Goal: Task Accomplishment & Management: Complete application form

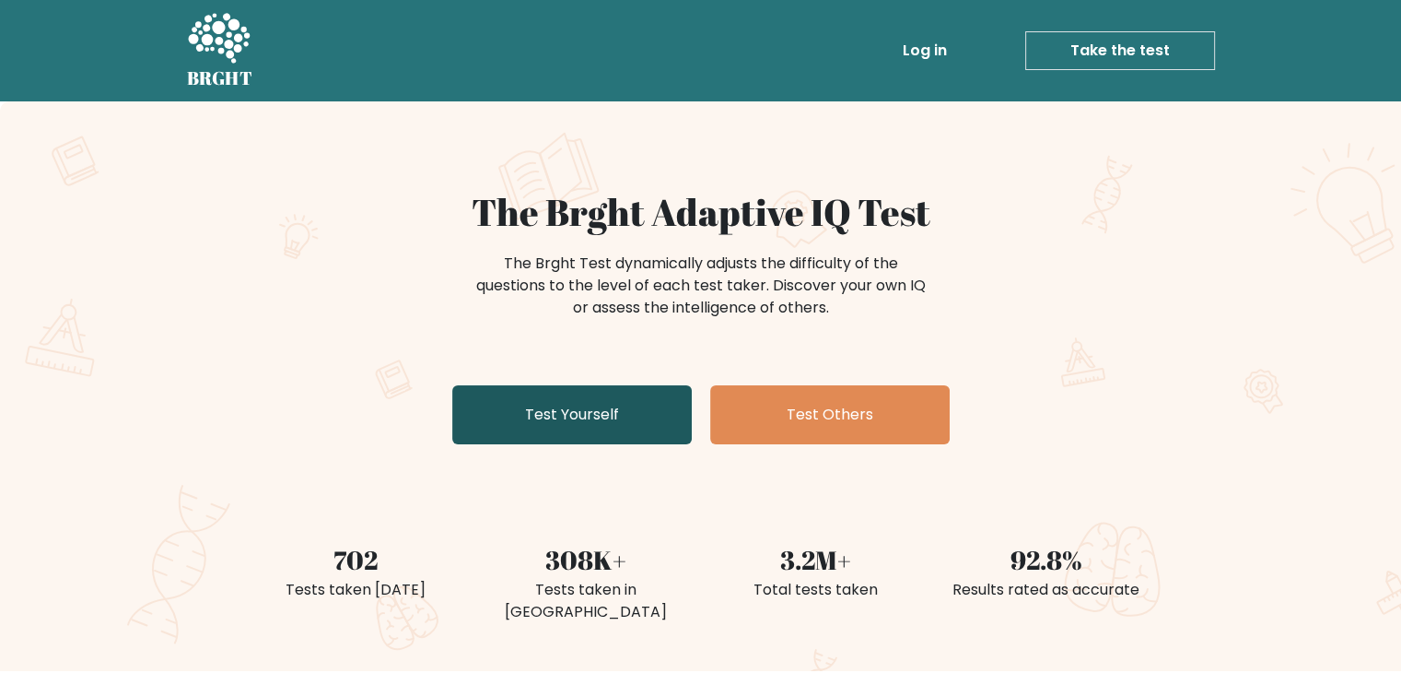
click at [638, 404] on link "Test Yourself" at bounding box center [572, 414] width 240 height 59
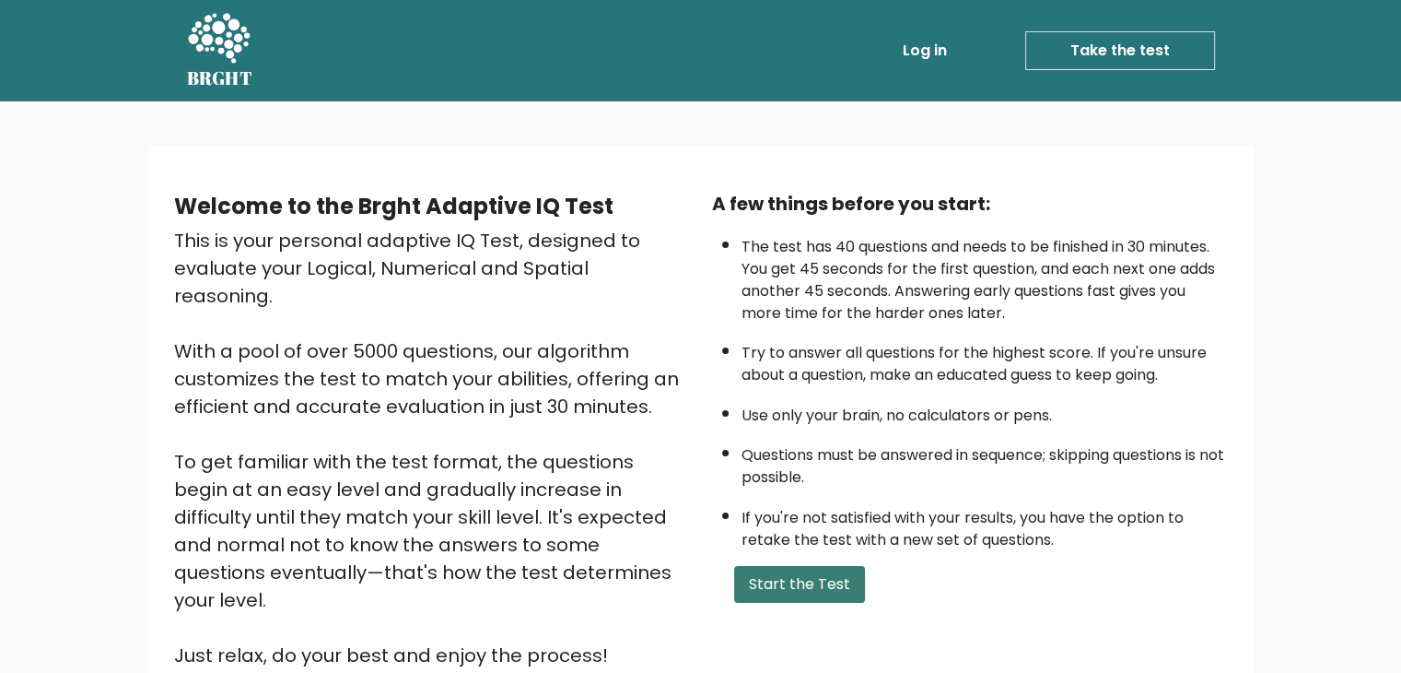
click at [759, 576] on button "Start the Test" at bounding box center [799, 584] width 131 height 37
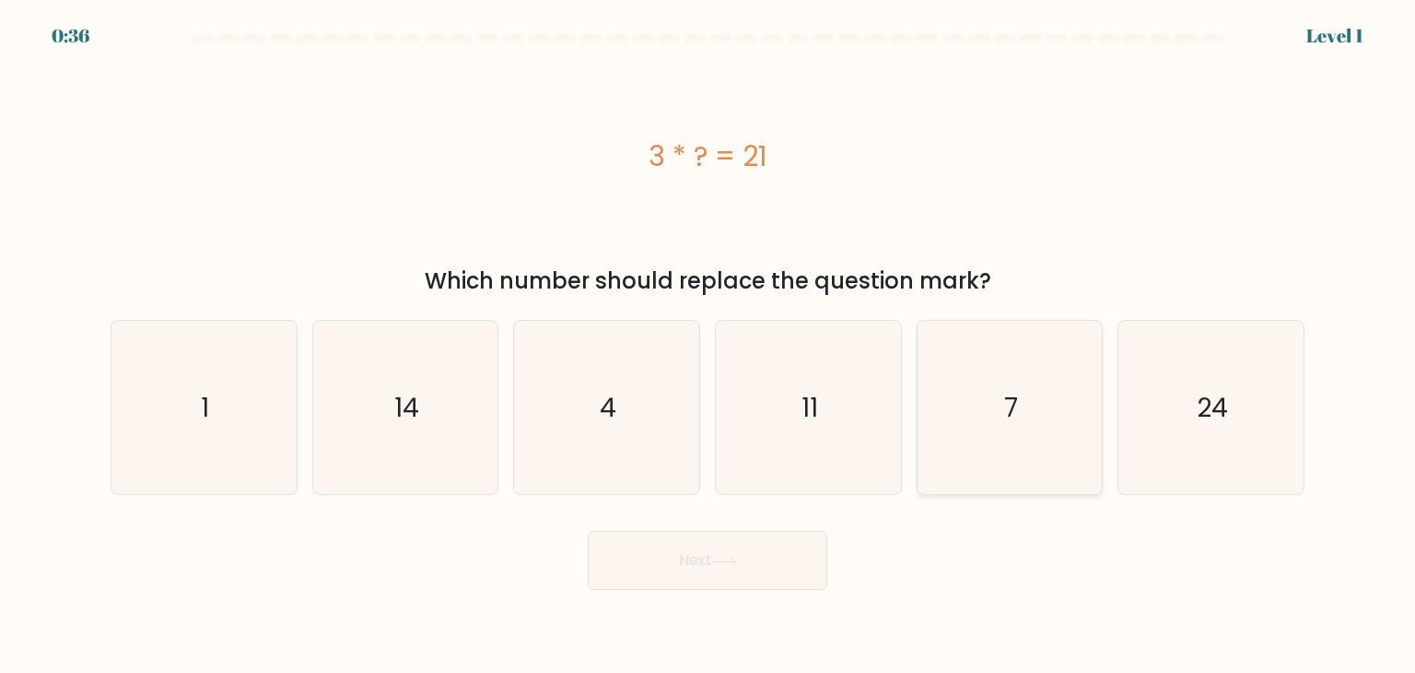
click at [918, 364] on div "7" at bounding box center [1010, 407] width 187 height 175
click at [708, 345] on input "e. 7" at bounding box center [708, 340] width 1 height 9
radio input "true"
click at [741, 572] on button "Next" at bounding box center [708, 560] width 240 height 59
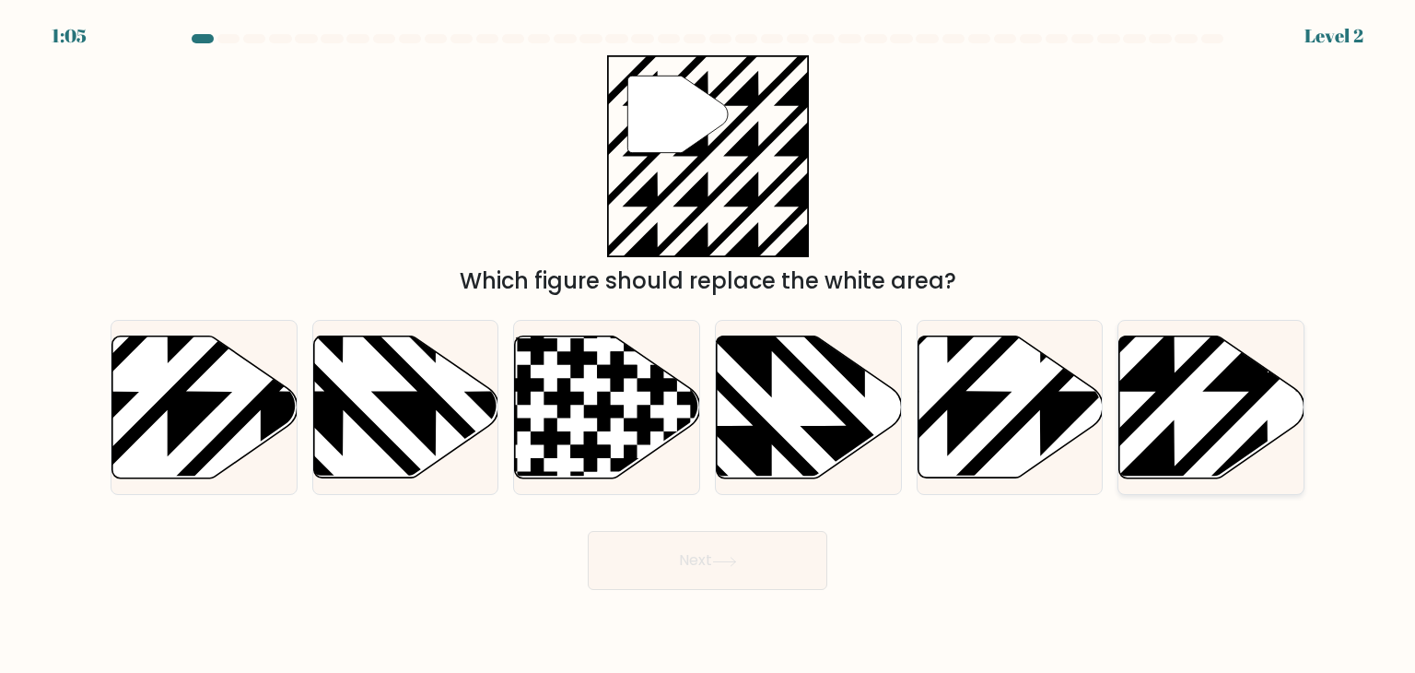
click at [1140, 395] on icon at bounding box center [1211, 407] width 185 height 142
click at [708, 345] on input "f." at bounding box center [708, 340] width 1 height 9
radio input "true"
click at [721, 546] on button "Next" at bounding box center [708, 560] width 240 height 59
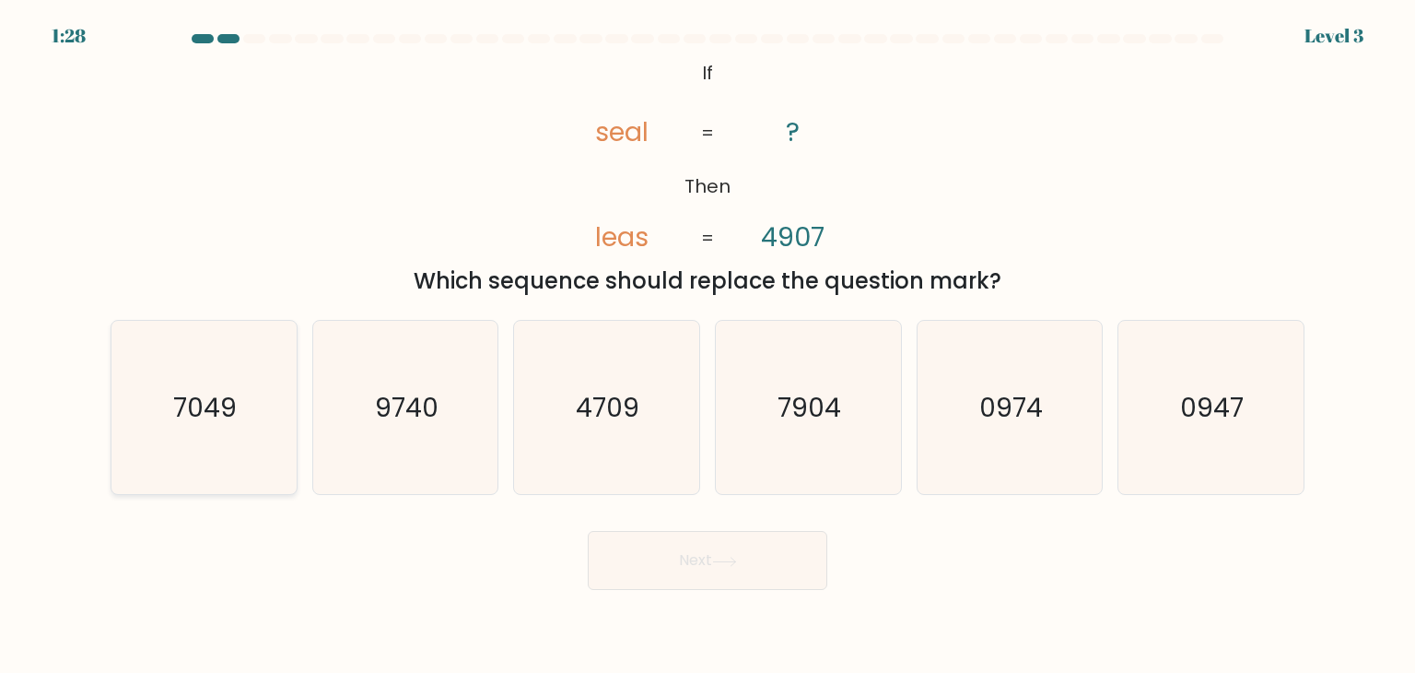
click at [258, 355] on icon "7049" at bounding box center [203, 407] width 173 height 173
click at [708, 345] on input "a. 7049" at bounding box center [708, 340] width 1 height 9
radio input "true"
click at [718, 585] on button "Next" at bounding box center [708, 560] width 240 height 59
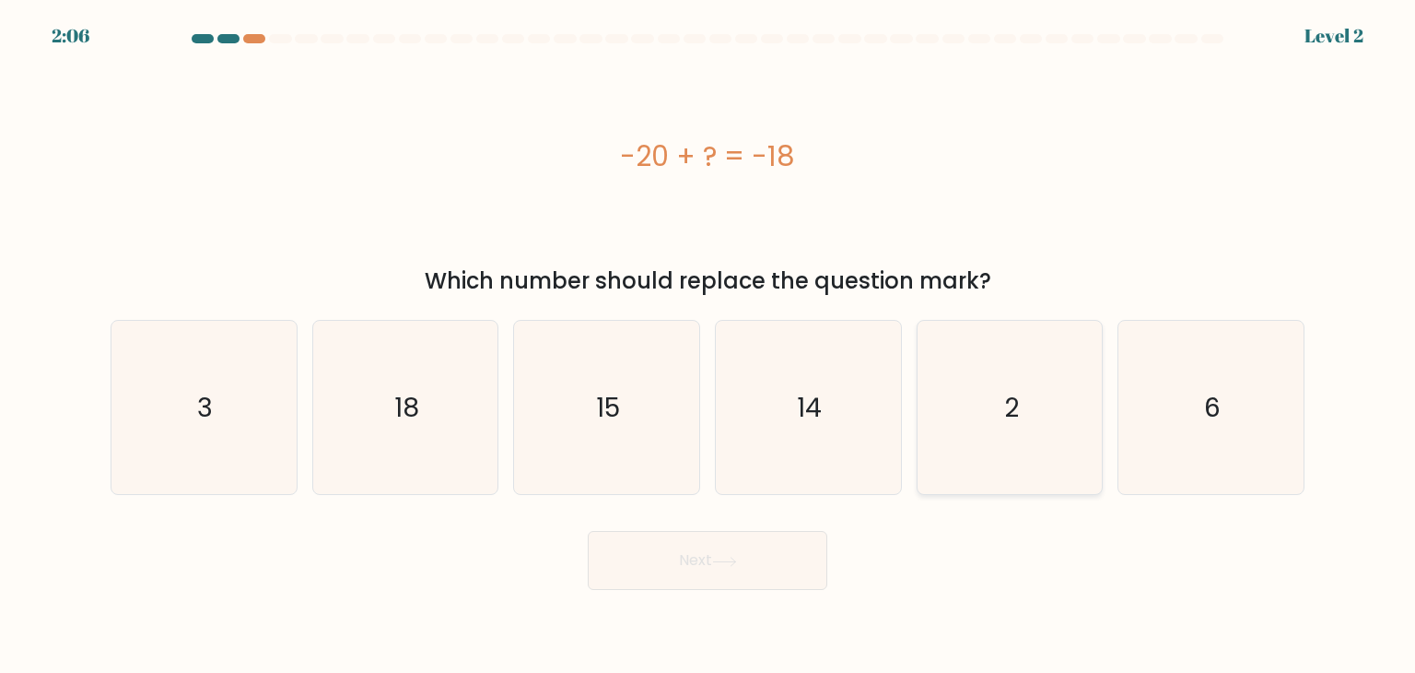
click at [947, 357] on icon "2" at bounding box center [1009, 407] width 173 height 173
click at [708, 345] on input "e. 2" at bounding box center [708, 340] width 1 height 9
radio input "true"
click at [674, 583] on button "Next" at bounding box center [708, 560] width 240 height 59
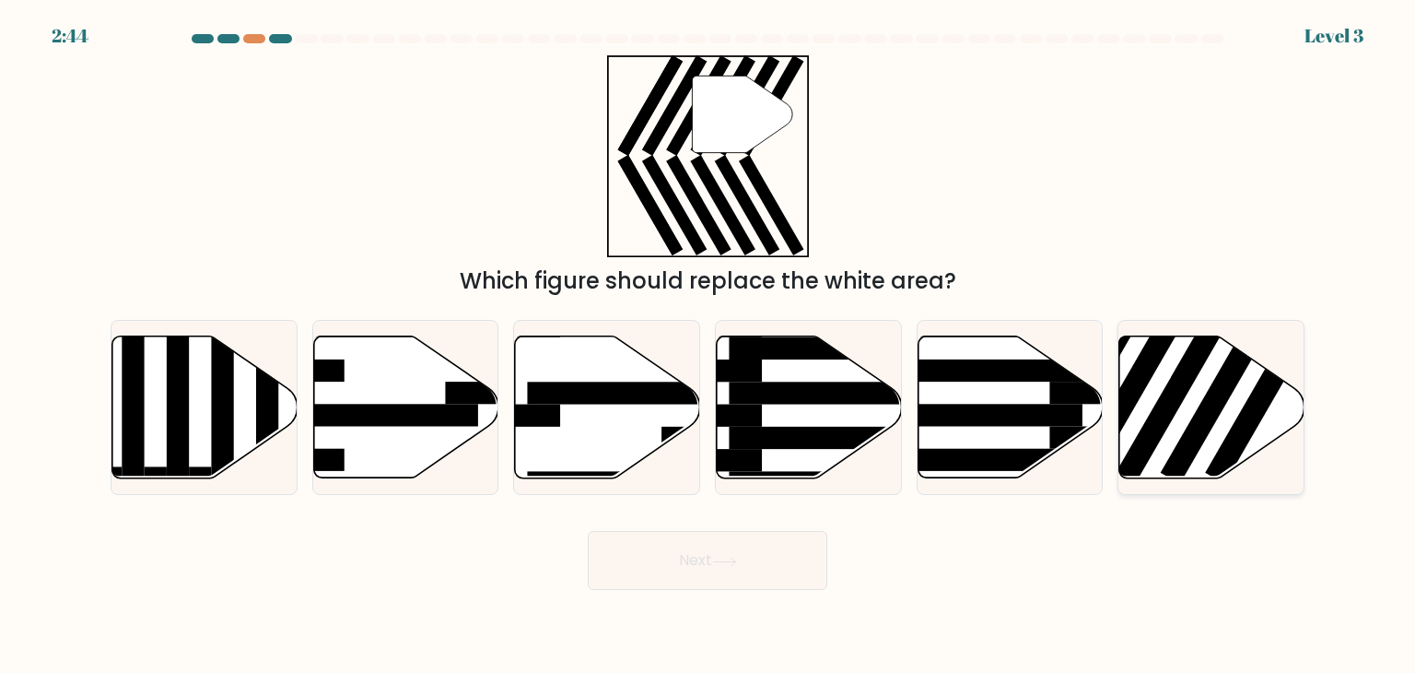
click at [1124, 374] on icon at bounding box center [1211, 407] width 185 height 142
click at [708, 345] on input "f." at bounding box center [708, 340] width 1 height 9
radio input "true"
click at [659, 557] on button "Next" at bounding box center [708, 560] width 240 height 59
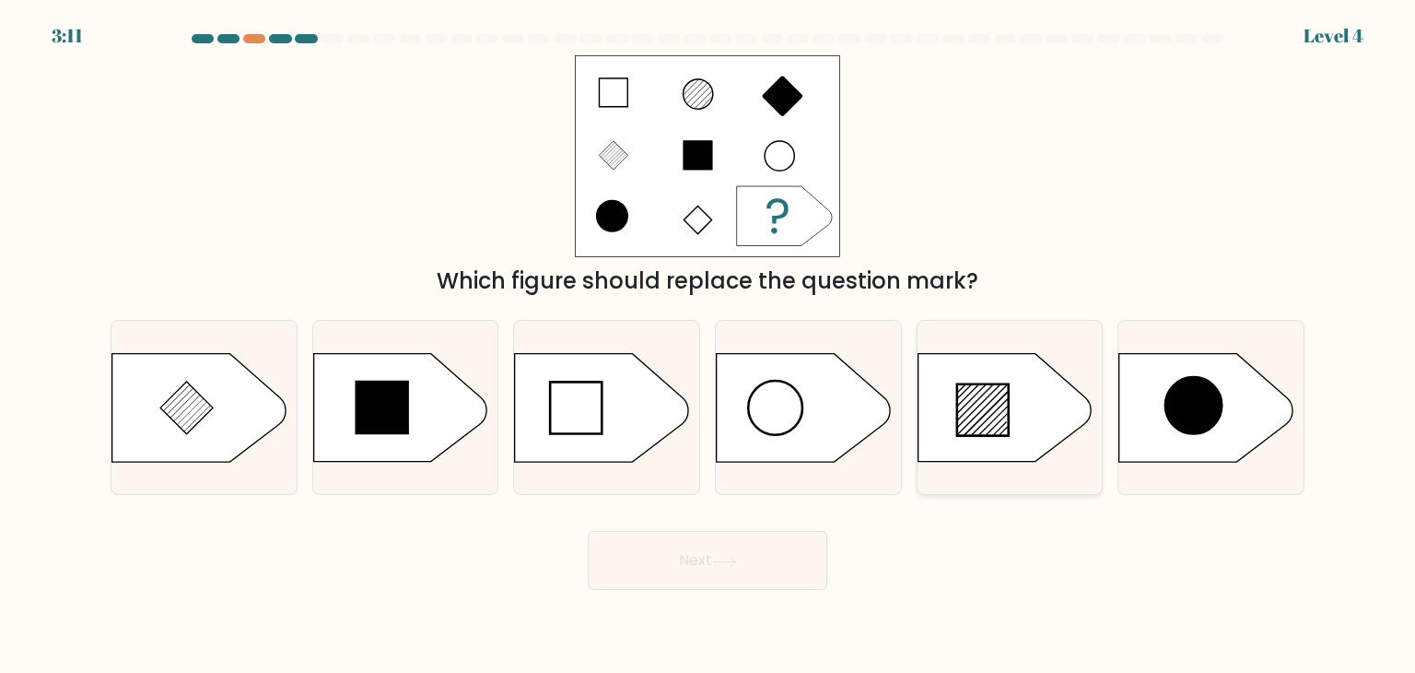
click at [954, 387] on icon at bounding box center [1004, 408] width 173 height 108
click at [708, 345] on input "e." at bounding box center [708, 340] width 1 height 9
radio input "true"
click at [735, 558] on icon at bounding box center [724, 561] width 25 height 10
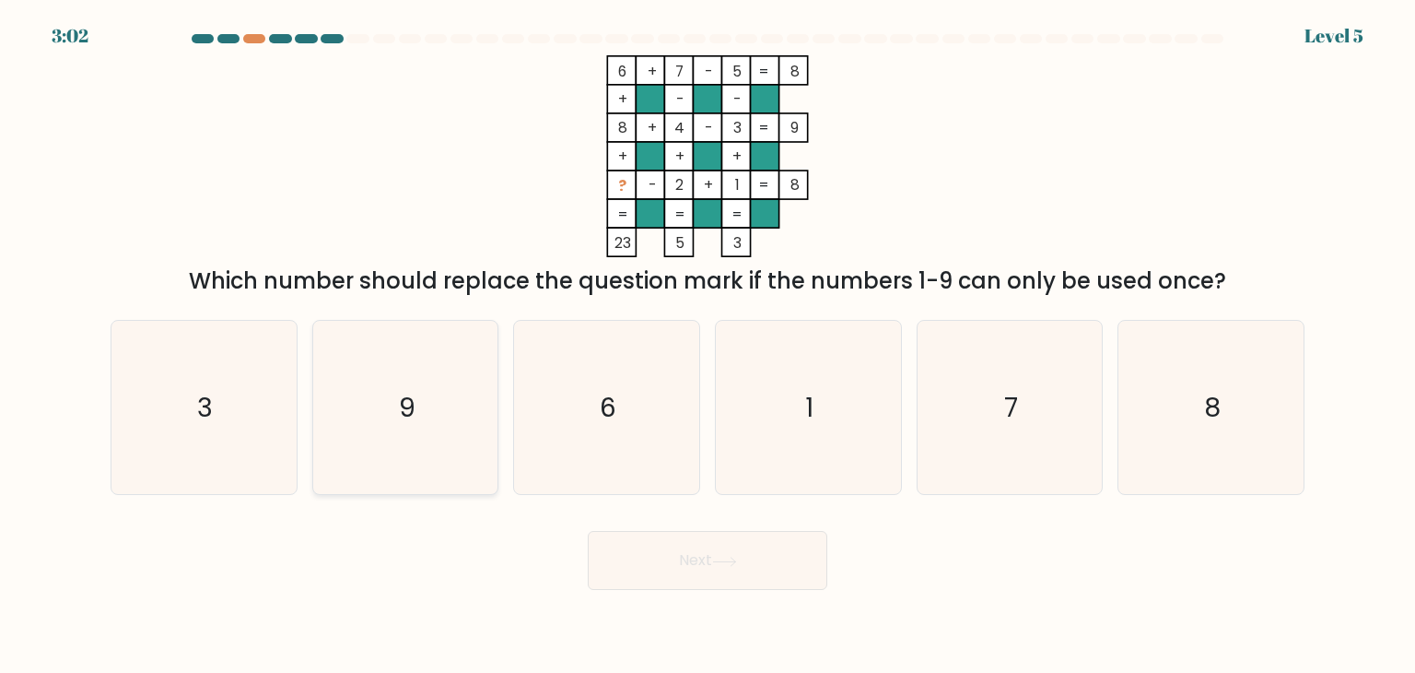
click at [441, 373] on icon "9" at bounding box center [405, 407] width 173 height 173
click at [708, 345] on input "b. 9" at bounding box center [708, 340] width 1 height 9
radio input "true"
click at [760, 552] on button "Next" at bounding box center [708, 560] width 240 height 59
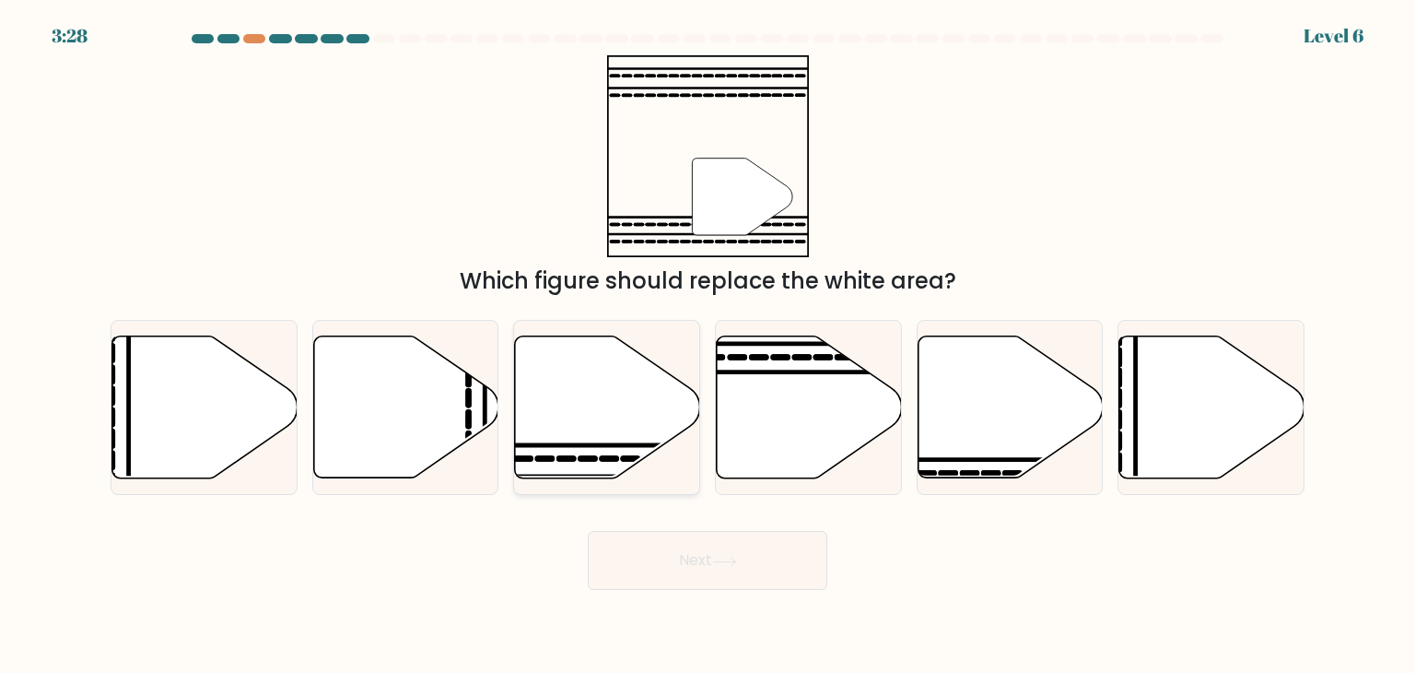
click at [559, 376] on icon at bounding box center [607, 407] width 185 height 142
click at [708, 345] on input "c." at bounding box center [708, 340] width 1 height 9
radio input "true"
click at [641, 565] on button "Next" at bounding box center [708, 560] width 240 height 59
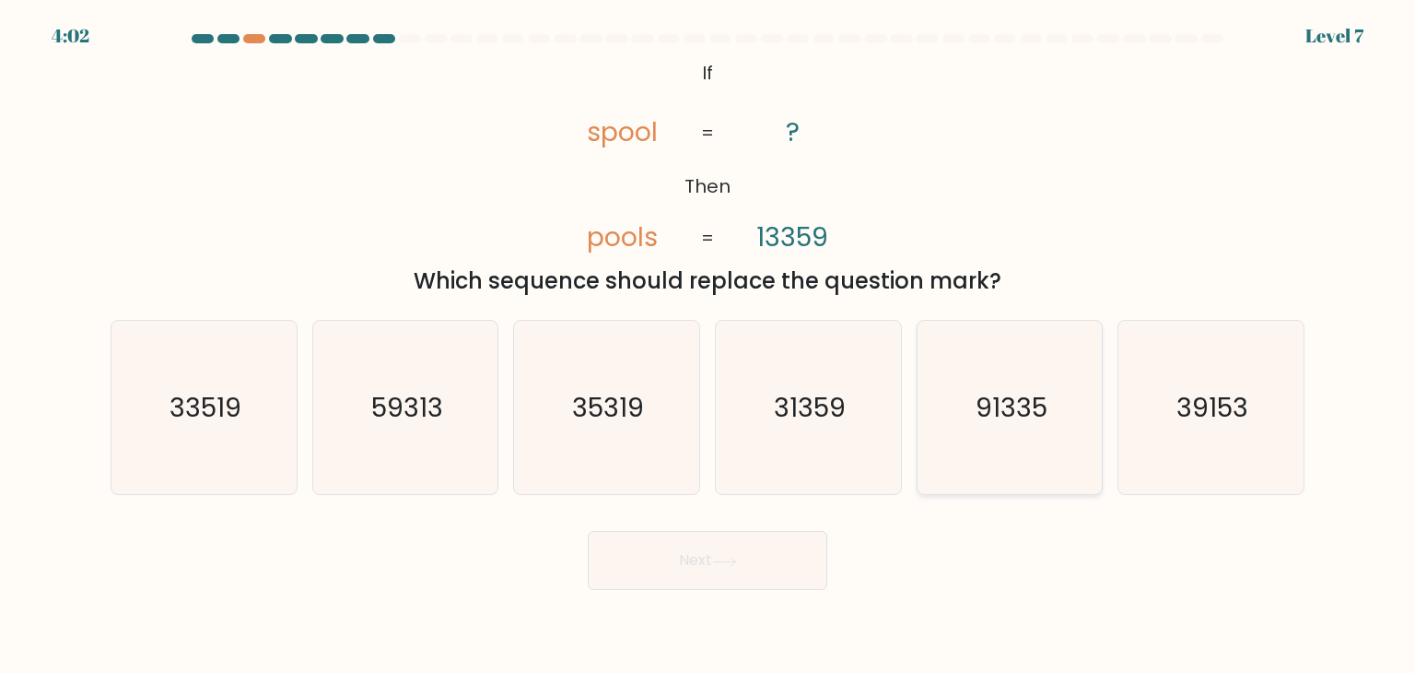
click at [928, 368] on icon "91335" at bounding box center [1009, 407] width 173 height 173
click at [708, 345] on input "e. 91335" at bounding box center [708, 340] width 1 height 9
radio input "true"
click at [725, 556] on icon at bounding box center [724, 561] width 25 height 10
